Goal: Transaction & Acquisition: Book appointment/travel/reservation

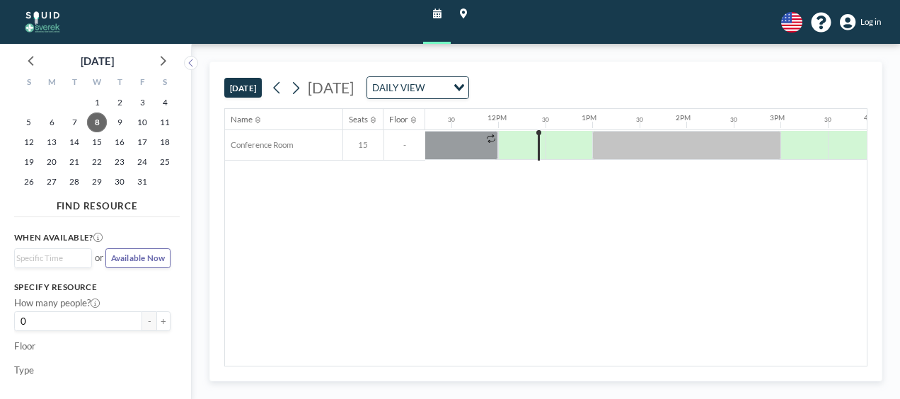
scroll to position [0, 1058]
click at [116, 123] on span "9" at bounding box center [120, 122] width 20 height 20
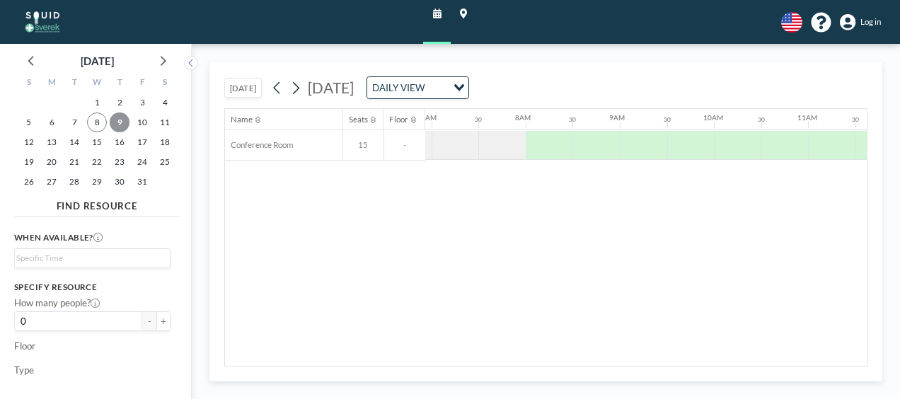
scroll to position [0, 690]
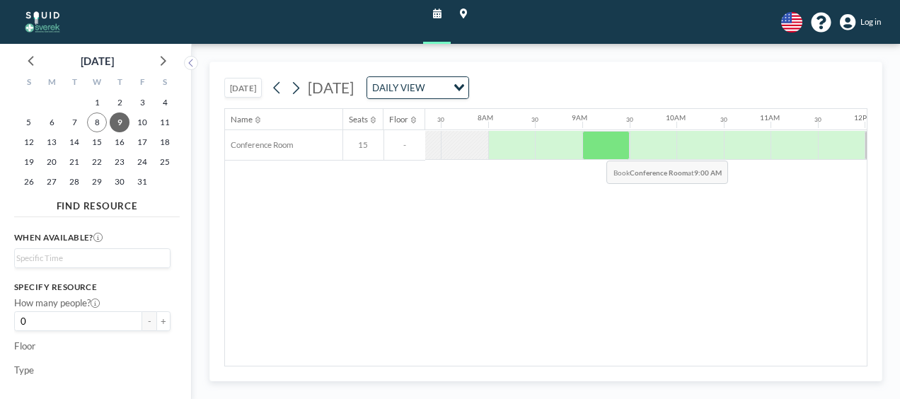
click at [596, 149] on div at bounding box center [605, 146] width 47 height 30
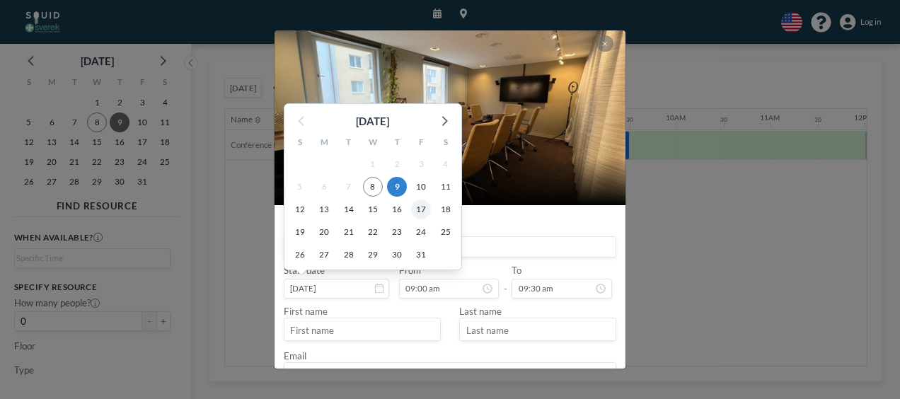
scroll to position [411, 0]
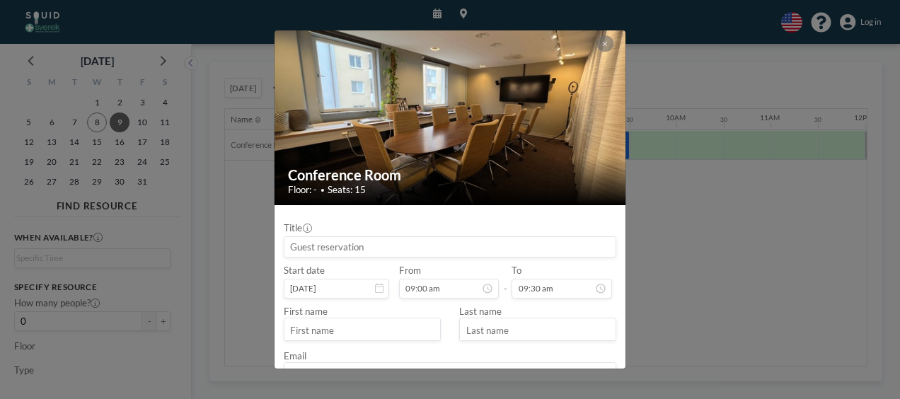
click at [745, 262] on div "Conference Room Floor: - • Seats: 15 Title Start date Oct 9, 2025 From 09:00 am…" at bounding box center [450, 199] width 900 height 399
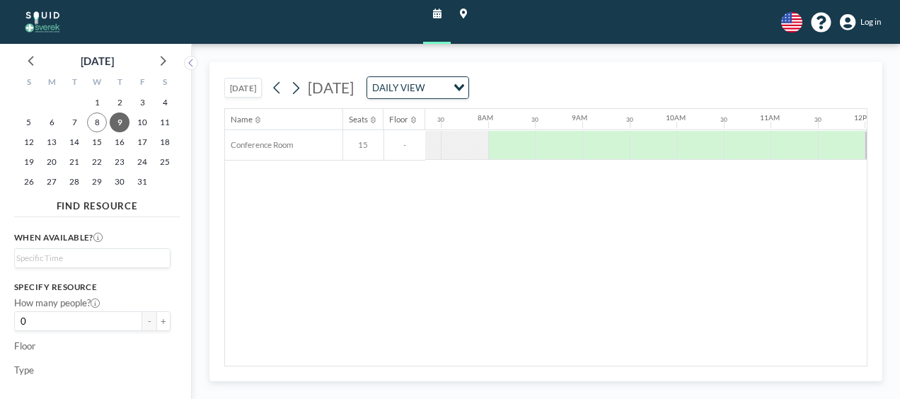
click at [869, 26] on span "Log in" at bounding box center [870, 22] width 21 height 11
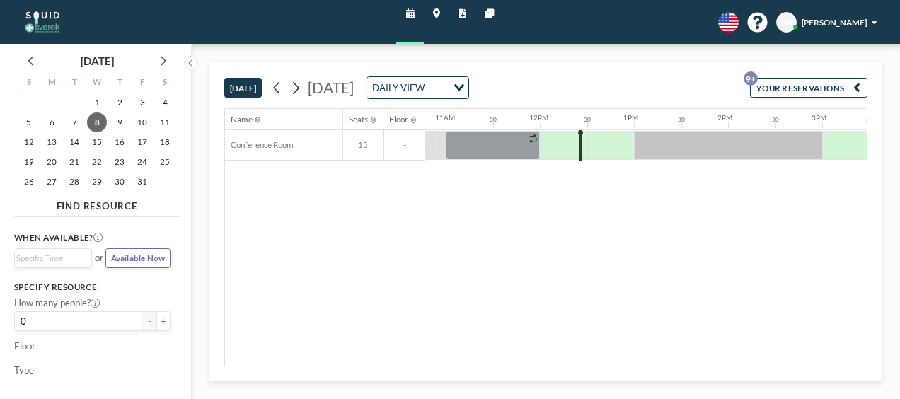
scroll to position [0, 1058]
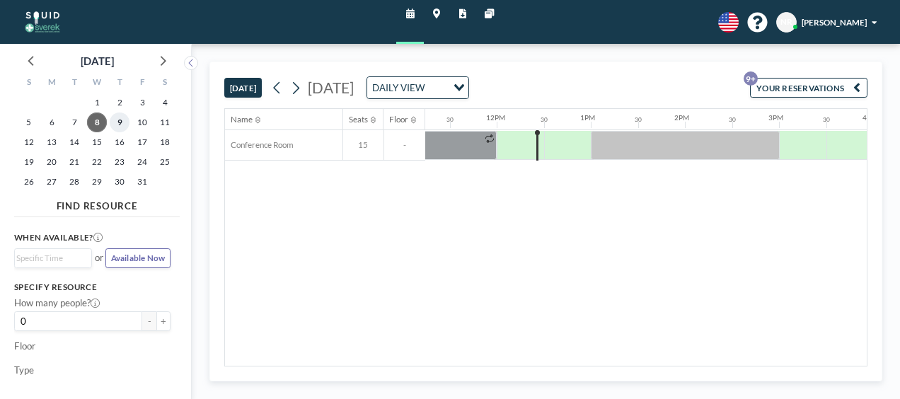
click at [120, 127] on span "9" at bounding box center [120, 122] width 20 height 20
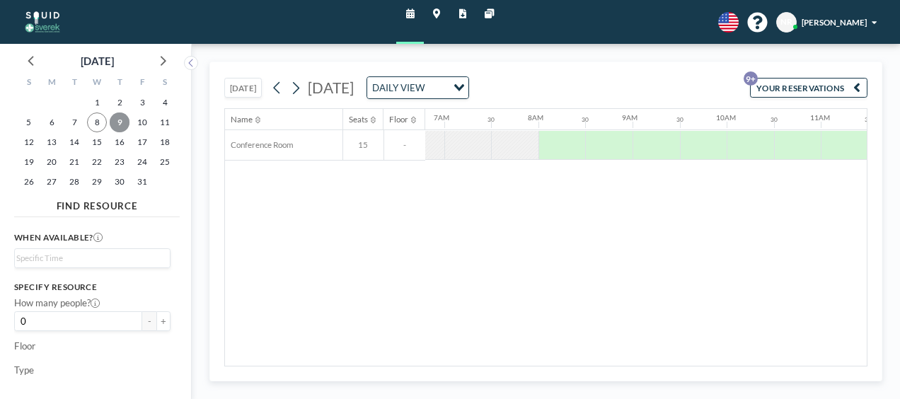
scroll to position [0, 690]
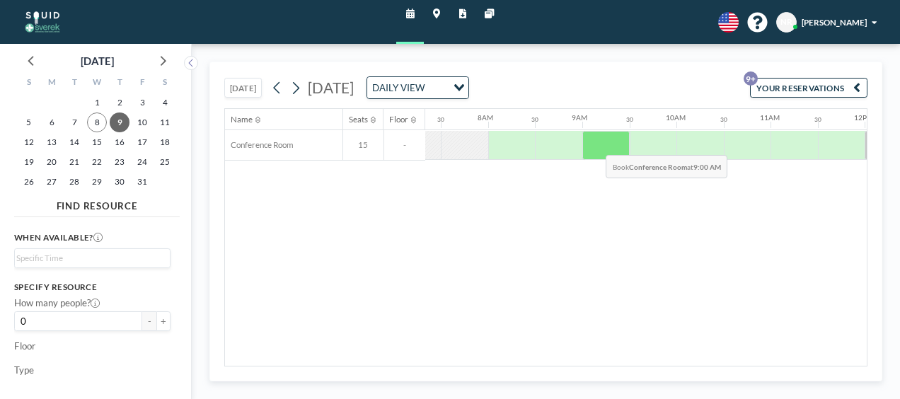
click at [595, 143] on div at bounding box center [605, 146] width 47 height 30
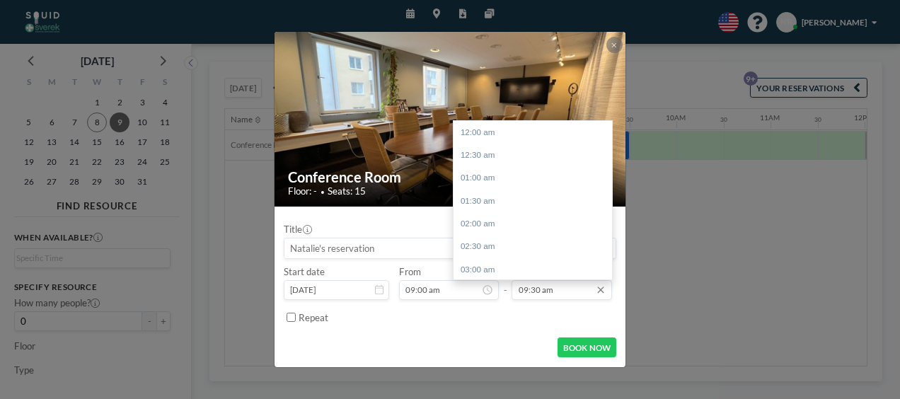
scroll to position [434, 0]
click at [528, 287] on input "09:30 am" at bounding box center [561, 290] width 100 height 20
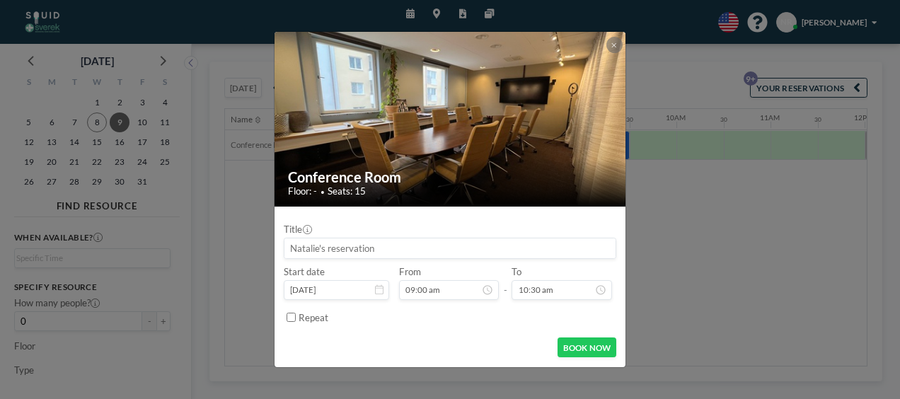
type input "10:30 am"
click at [487, 320] on div "Repeat" at bounding box center [458, 317] width 318 height 21
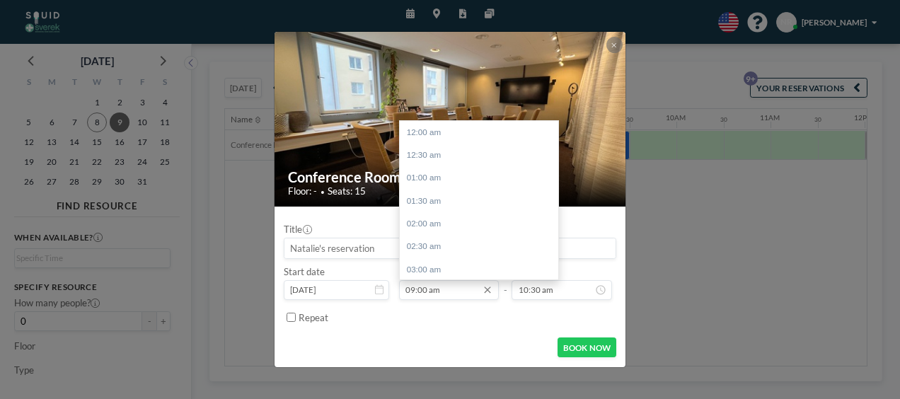
scroll to position [411, 0]
click at [412, 291] on input "09:00 am" at bounding box center [449, 290] width 100 height 20
click at [413, 285] on input "09:00 am" at bounding box center [449, 290] width 100 height 20
click at [426, 289] on input "08:00 am" at bounding box center [449, 290] width 100 height 20
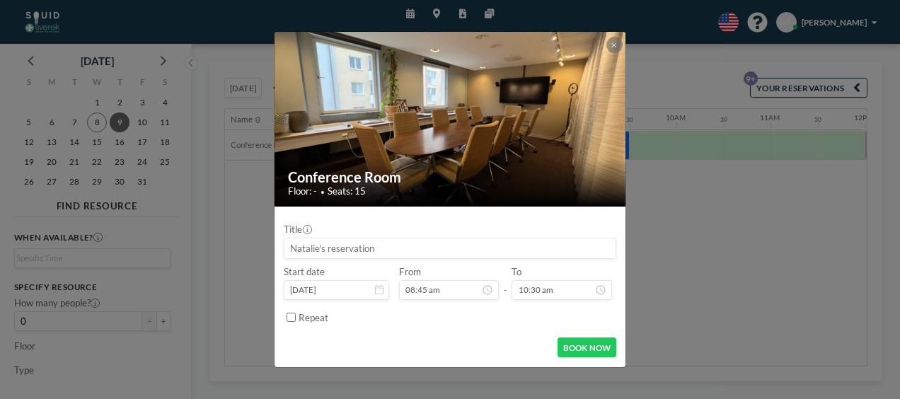
type input "08:45 am"
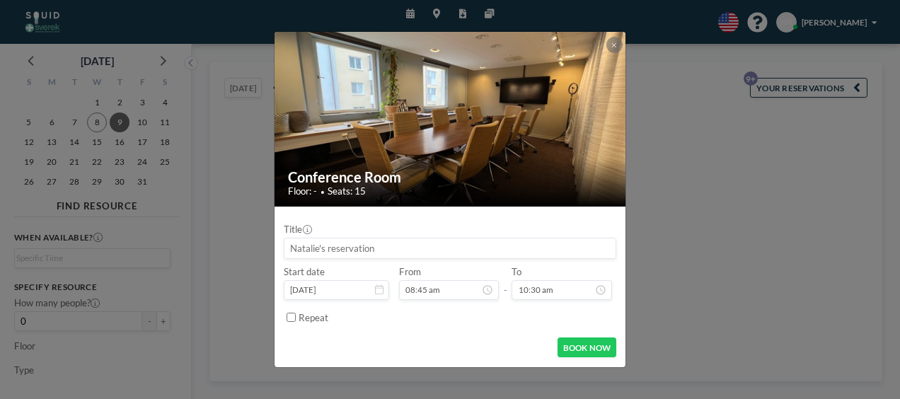
drag, startPoint x: 445, startPoint y: 337, endPoint x: 451, endPoint y: 330, distance: 8.5
click at [446, 335] on form "Title Start date [DATE] From 08:45 am - To 10:30 am Repeat BOOK NOW" at bounding box center [450, 287] width 352 height 160
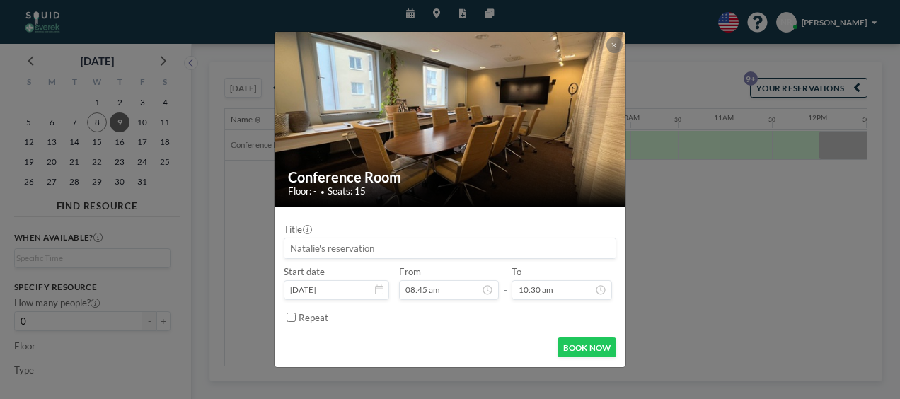
scroll to position [480, 0]
click at [583, 342] on button "BOOK NOW" at bounding box center [586, 347] width 59 height 20
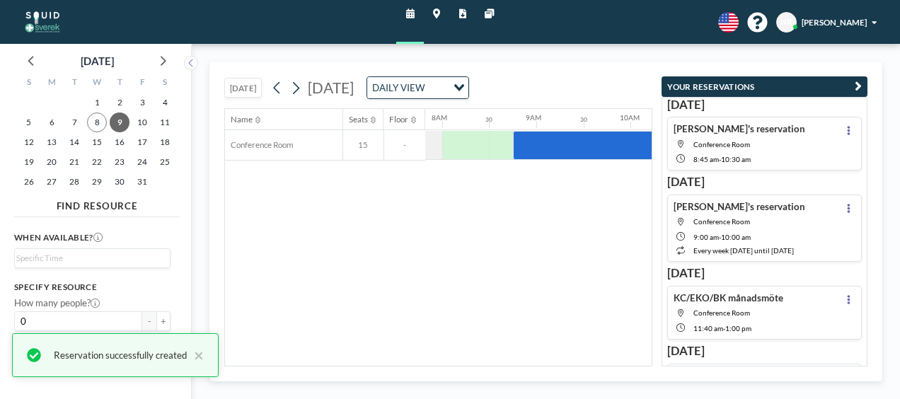
drag, startPoint x: 318, startPoint y: 243, endPoint x: 339, endPoint y: 386, distance: 144.4
click at [318, 243] on div "Name Seats Floor 12AM 30 1AM 30 2AM 30 3AM 30 4AM 30 5AM 30 6AM 30 7AM 30 8AM 3…" at bounding box center [438, 237] width 427 height 257
